Goal: Navigation & Orientation: Find specific page/section

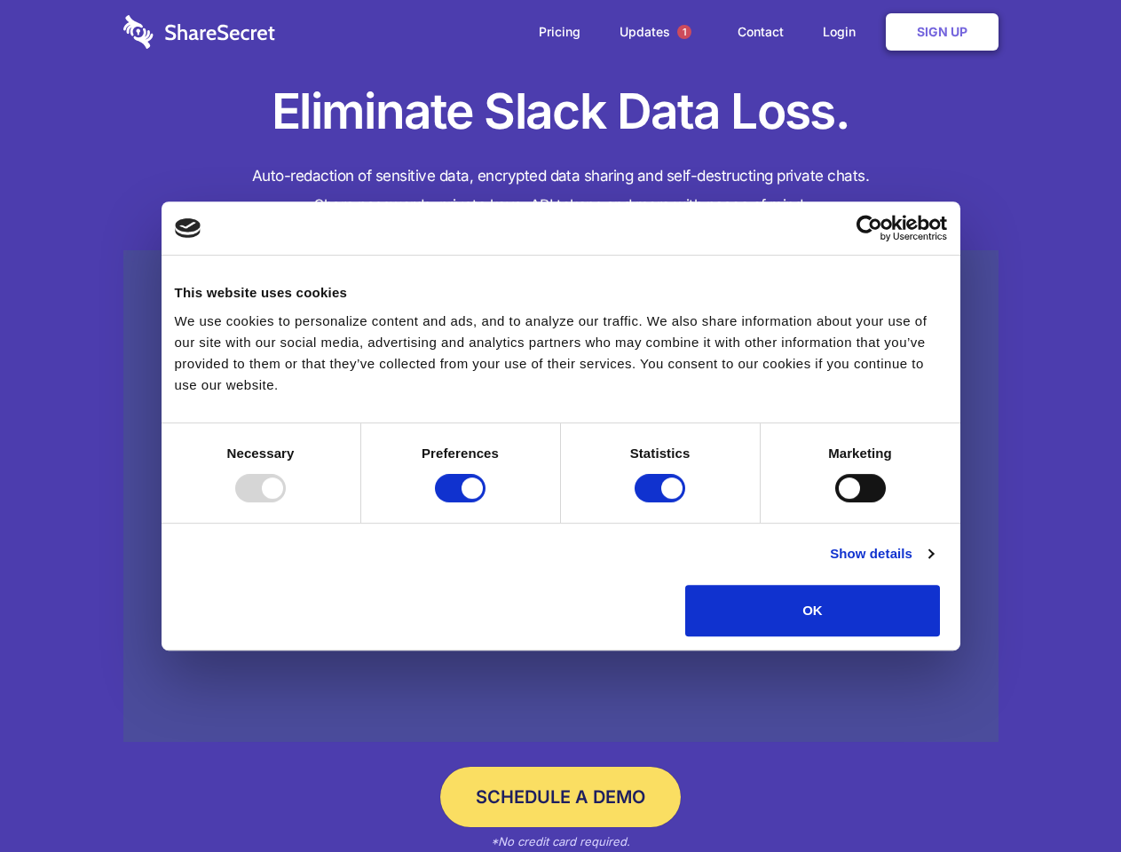
click at [286, 503] on div at bounding box center [260, 488] width 51 height 28
click at [486, 503] on input "Preferences" at bounding box center [460, 488] width 51 height 28
checkbox input "false"
click at [662, 503] on input "Statistics" at bounding box center [660, 488] width 51 height 28
checkbox input "false"
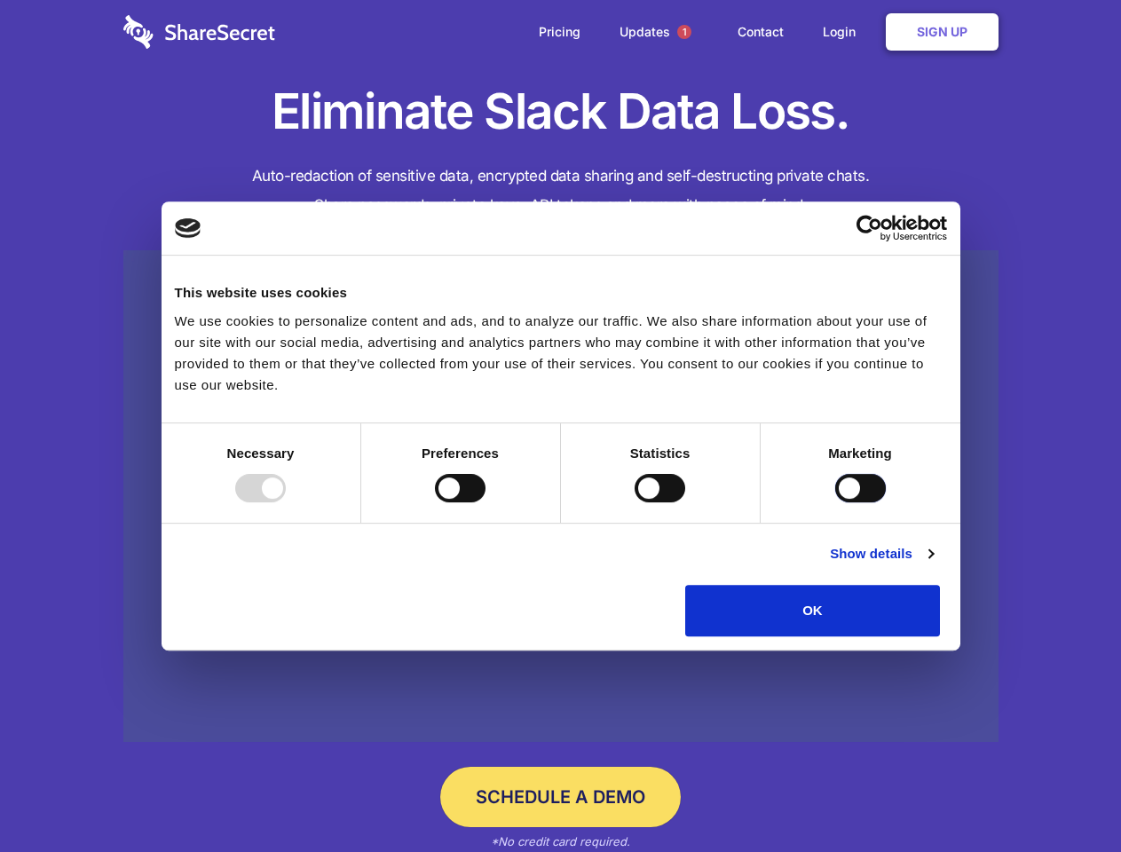
click at [835, 503] on input "Marketing" at bounding box center [860, 488] width 51 height 28
checkbox input "true"
click at [933, 565] on link "Show details" at bounding box center [881, 553] width 103 height 21
click at [0, 0] on div "Necessary cookies help make a website usable by enabling basic functions like p…" at bounding box center [0, 0] width 0 height 0
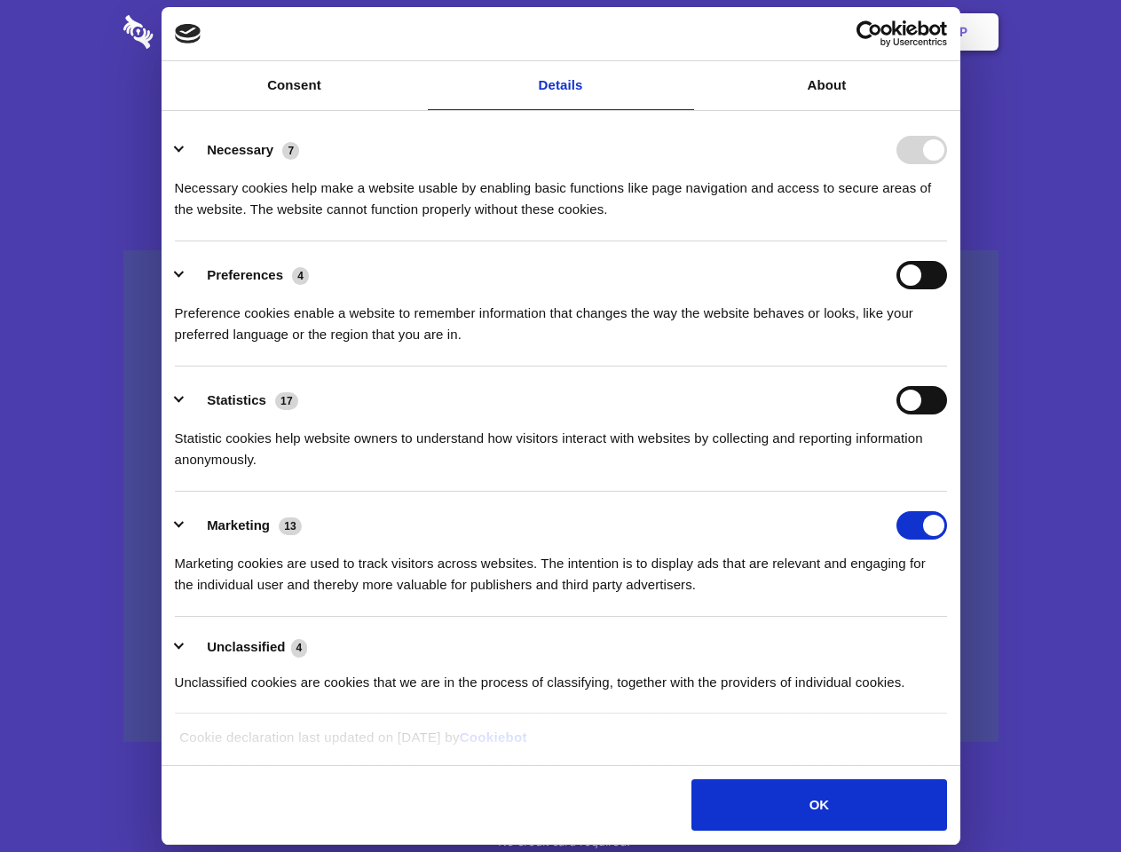
click at [684, 32] on span "1" at bounding box center [684, 32] width 14 height 14
